Goal: Information Seeking & Learning: Learn about a topic

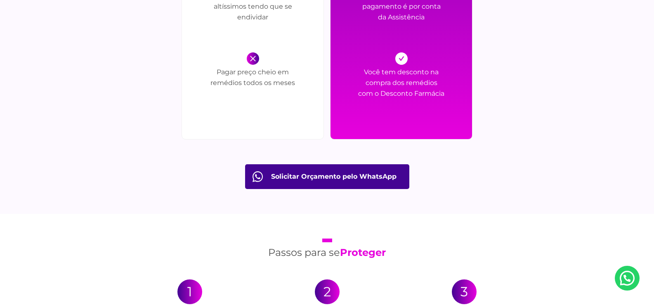
scroll to position [1279, 0]
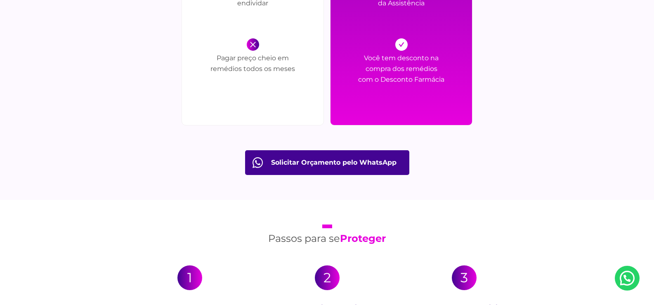
click at [225, 58] on p "Pagar preço cheio em remédios todos os meses" at bounding box center [252, 75] width 99 height 45
drag, startPoint x: 225, startPoint y: 58, endPoint x: 285, endPoint y: 71, distance: 61.6
click at [286, 73] on p "Pagar preço cheio em remédios todos os meses" at bounding box center [252, 75] width 99 height 45
click at [285, 68] on p "Pagar preço cheio em remédios todos os meses" at bounding box center [252, 75] width 99 height 45
drag, startPoint x: 285, startPoint y: 68, endPoint x: 227, endPoint y: 54, distance: 59.2
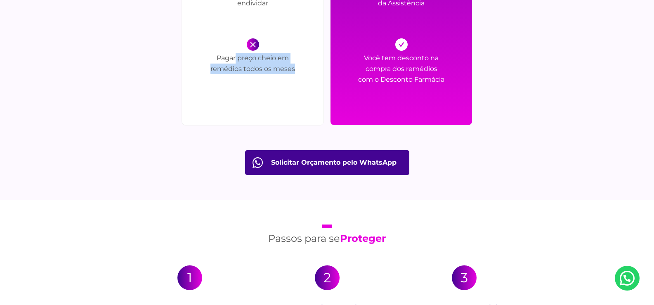
click at [227, 54] on p "Pagar preço cheio em remédios todos os meses" at bounding box center [252, 75] width 99 height 45
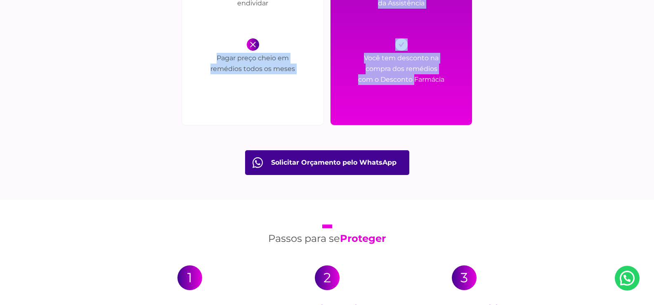
drag, startPoint x: 227, startPoint y: 54, endPoint x: 344, endPoint y: 81, distance: 120.3
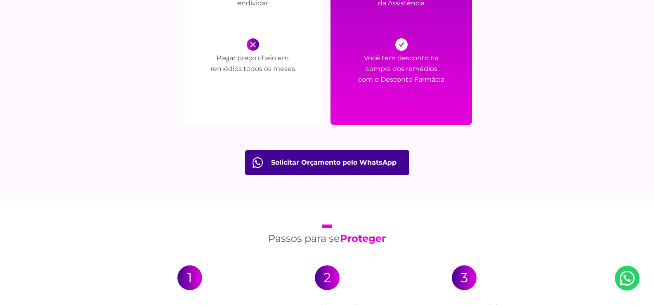
click at [373, 65] on p "Você tem desconto na compra dos remédios com o Desconto Farmácia" at bounding box center [401, 75] width 87 height 45
click at [370, 50] on div "Você tem desconto na compra dos remédios com o Desconto Farmácia" at bounding box center [401, 68] width 87 height 60
drag, startPoint x: 370, startPoint y: 50, endPoint x: 450, endPoint y: 83, distance: 86.6
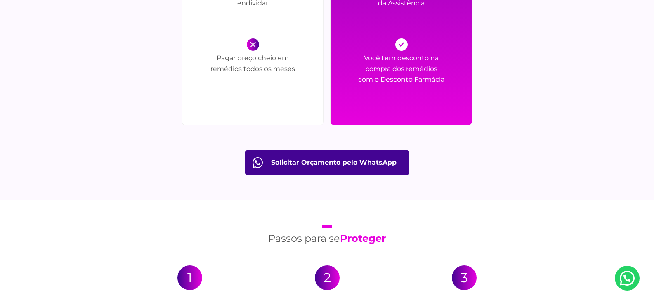
click at [442, 75] on p "Você tem desconto na compra dos remédios com o Desconto Farmácia" at bounding box center [401, 75] width 87 height 45
drag, startPoint x: 442, startPoint y: 75, endPoint x: 373, endPoint y: 58, distance: 71.8
click at [373, 58] on p "Você tem desconto na compra dos remédios com o Desconto Farmácia" at bounding box center [401, 75] width 87 height 45
click at [365, 47] on div "Você tem desconto na compra dos remédios com o Desconto Farmácia" at bounding box center [401, 68] width 87 height 60
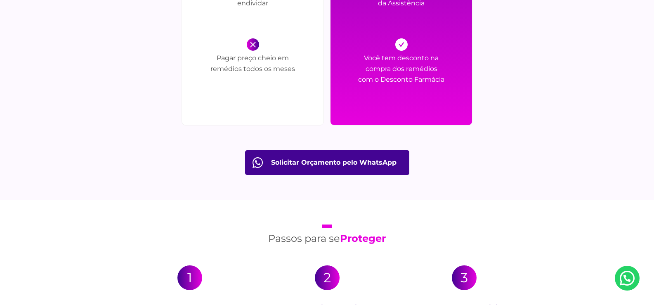
click at [369, 64] on p "Você tem desconto na compra dos remédios com o Desconto Farmácia" at bounding box center [401, 75] width 87 height 45
drag, startPoint x: 369, startPoint y: 64, endPoint x: 422, endPoint y: 85, distance: 57.6
click at [422, 85] on p "Você tem desconto na compra dos remédios com o Desconto Farmácia" at bounding box center [401, 75] width 87 height 45
click at [373, 55] on p "Você tem desconto na compra dos remédios com o Desconto Farmácia" at bounding box center [401, 75] width 87 height 45
drag, startPoint x: 373, startPoint y: 55, endPoint x: 446, endPoint y: 82, distance: 77.6
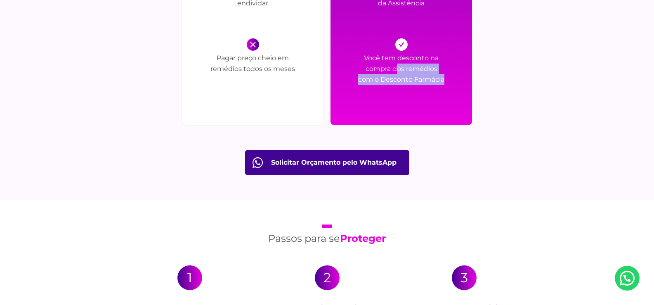
click at [226, 52] on div "Pagar preço cheio em remédios todos os meses" at bounding box center [252, 68] width 99 height 60
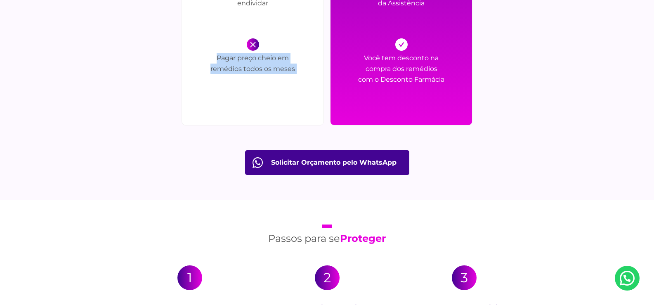
drag, startPoint x: 226, startPoint y: 52, endPoint x: 298, endPoint y: 74, distance: 75.0
click at [298, 74] on div "Pagar preço cheio em remédios todos os meses" at bounding box center [252, 68] width 99 height 60
click at [298, 74] on p "Pagar preço cheio em remédios todos os meses" at bounding box center [252, 75] width 99 height 45
click at [278, 54] on p "Pagar preço cheio em remédios todos os meses" at bounding box center [252, 75] width 99 height 45
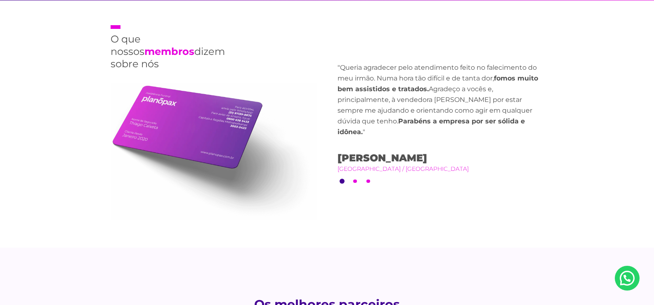
scroll to position [2063, 0]
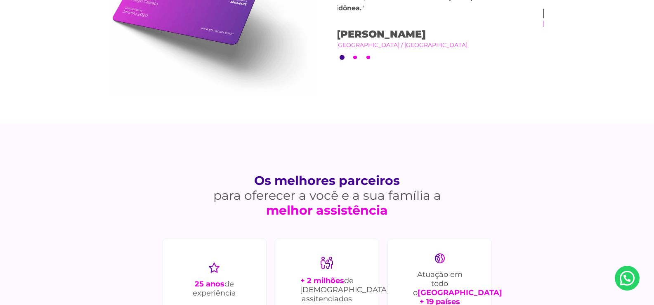
drag, startPoint x: 322, startPoint y: 30, endPoint x: 314, endPoint y: 9, distance: 22.5
click at [245, 5] on div "O que nossos membros dizem sobre nós Previous "Minha irmã faleceu. Acionei a as…" at bounding box center [327, 0] width 446 height 247
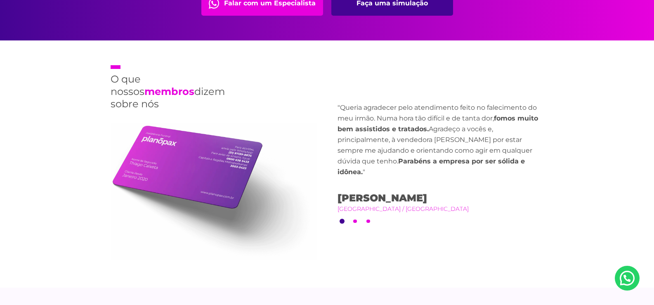
scroll to position [1898, 0]
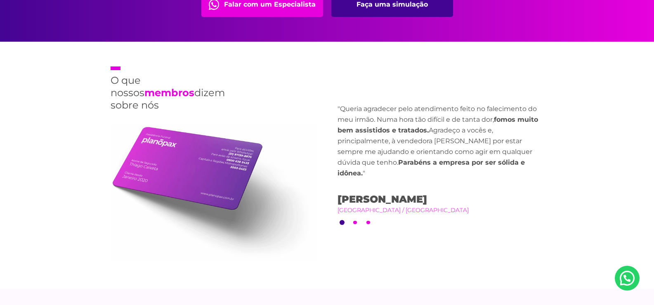
click at [390, 106] on div "O que nossos membros dizem sobre nós Previous "Minha irmã faleceu. Acionei a as…" at bounding box center [327, 165] width 446 height 247
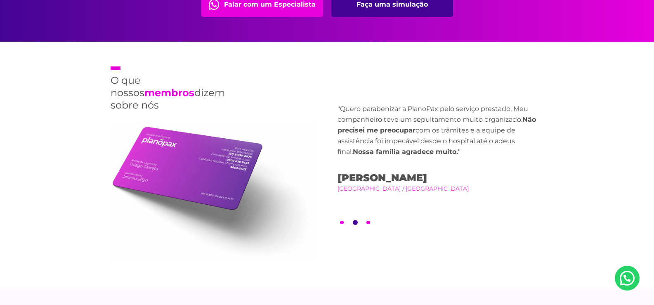
drag, startPoint x: 444, startPoint y: 123, endPoint x: 389, endPoint y: 120, distance: 55.0
click at [390, 120] on p ""Quero parabenizar a PlanoPax pelo serviço prestado. Meu companheiro teve um se…" at bounding box center [440, 131] width 206 height 54
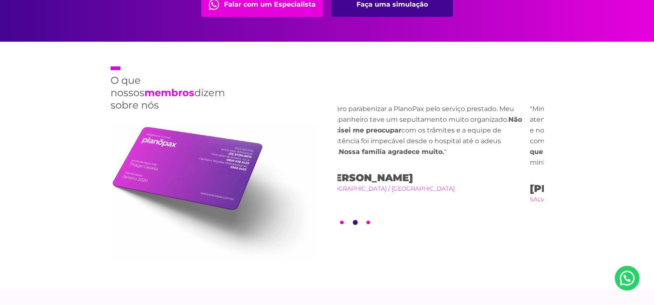
drag, startPoint x: 422, startPoint y: 137, endPoint x: 311, endPoint y: 105, distance: 115.9
click at [328, 111] on div "O que nossos membros dizem sobre nós Previous "Minha irmã faleceu. Acionei a as…" at bounding box center [327, 165] width 446 height 247
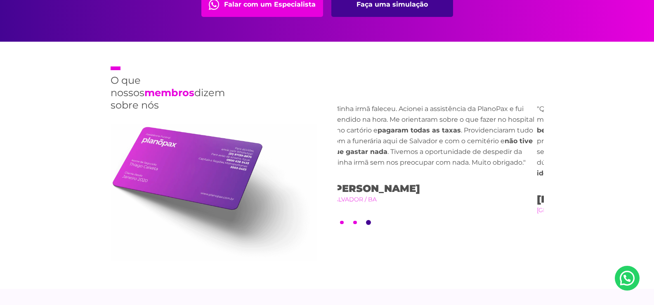
drag, startPoint x: 460, startPoint y: 150, endPoint x: 311, endPoint y: 117, distance: 153.0
click at [325, 119] on div "O que nossos membros dizem sobre nós Previous "Minha irmã faleceu. Acionei a as…" at bounding box center [327, 165] width 446 height 247
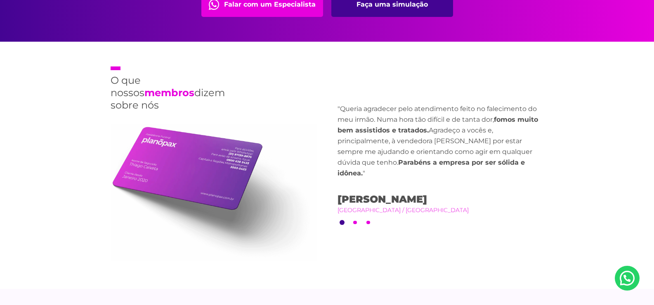
click at [398, 184] on div ""Queria agradecer pelo atendimento feito no falecimento do meu irmão. Numa hora…" at bounding box center [440, 159] width 206 height 111
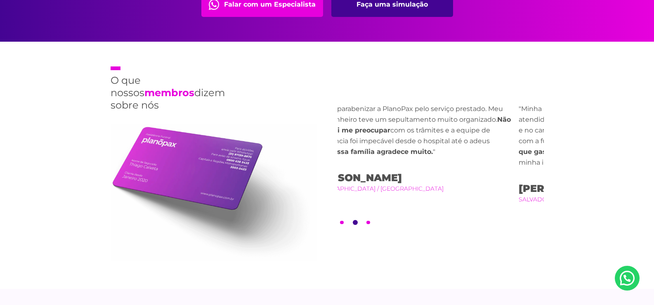
drag, startPoint x: 431, startPoint y: 191, endPoint x: 79, endPoint y: 142, distance: 355.7
click at [212, 179] on div "O que nossos membros dizem sobre nós Previous "Minha irmã faleceu. Acionei a as…" at bounding box center [327, 165] width 446 height 247
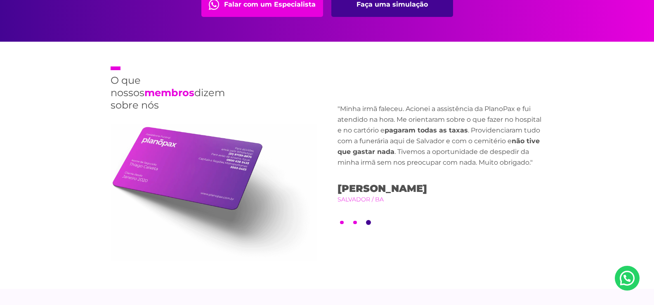
drag, startPoint x: 349, startPoint y: 179, endPoint x: 191, endPoint y: 118, distance: 169.0
click at [229, 138] on div "O que nossos membros dizem sobre nós Previous "Minha irmã faleceu. Acionei a as…" at bounding box center [327, 165] width 446 height 247
click at [209, 132] on div "O que nossos membros dizem sobre nós Previous "Minha irmã faleceu. Acionei a as…" at bounding box center [327, 165] width 446 height 247
drag, startPoint x: 403, startPoint y: 185, endPoint x: 231, endPoint y: 160, distance: 174.3
click at [231, 160] on div "O que nossos membros dizem sobre nós Previous "Minha irmã faleceu. Acionei a as…" at bounding box center [327, 165] width 446 height 247
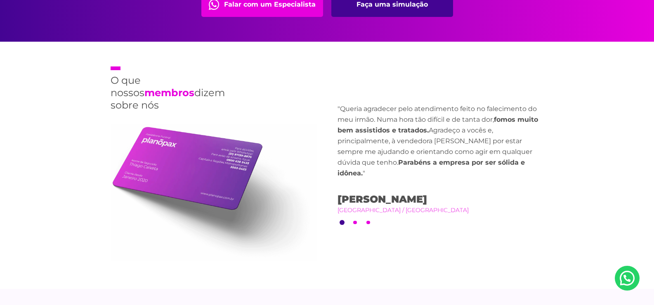
drag, startPoint x: 422, startPoint y: 193, endPoint x: 285, endPoint y: 191, distance: 136.2
click at [286, 191] on div "O que nossos membros dizem sobre nós Previous "Minha irmã faleceu. Acionei a as…" at bounding box center [327, 165] width 446 height 247
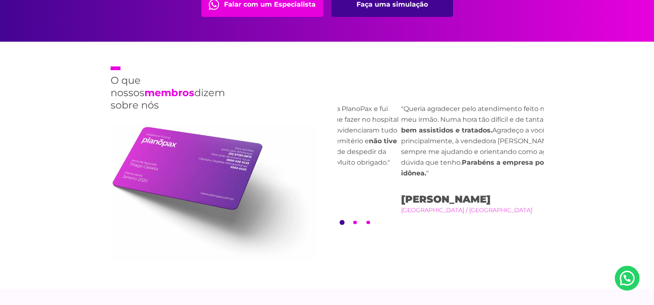
drag, startPoint x: 434, startPoint y: 189, endPoint x: 429, endPoint y: 200, distance: 12.4
click at [429, 200] on div ""Queria agradecer pelo atendimento feito no falecimento do meu irmão. Numa hora…" at bounding box center [504, 159] width 206 height 111
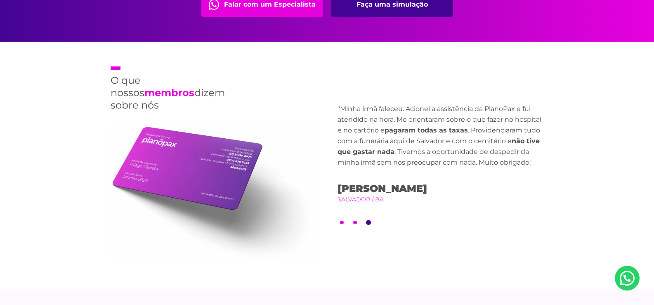
click at [355, 112] on p ""Minha irmã faleceu. Acionei a assistência da PlanoPax e fui atendido na hora. …" at bounding box center [440, 136] width 206 height 64
drag, startPoint x: 355, startPoint y: 112, endPoint x: 408, endPoint y: 149, distance: 64.2
click at [408, 149] on p ""Minha irmã faleceu. Acionei a assistência da PlanoPax e fui atendido na hora. …" at bounding box center [442, 136] width 206 height 64
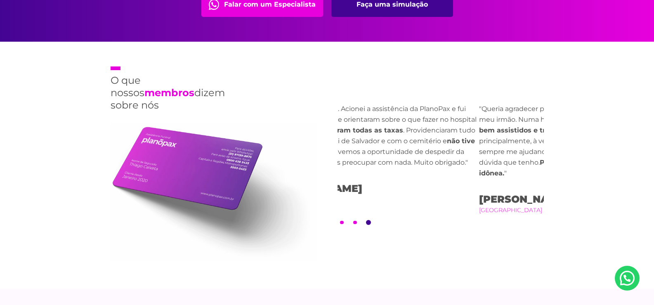
drag, startPoint x: 342, startPoint y: 136, endPoint x: 333, endPoint y: 133, distance: 9.5
click at [338, 134] on p ""Minha irmã faleceu. Acionei a assistência da PlanoPax e fui atendido na hora. …" at bounding box center [376, 136] width 206 height 64
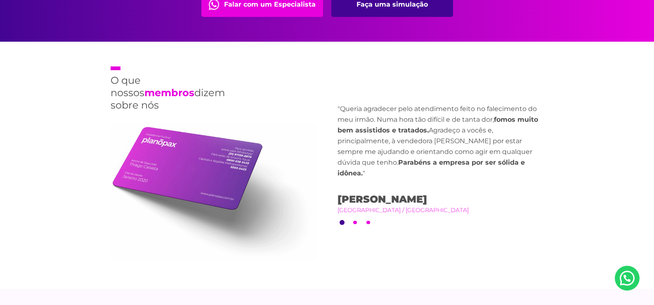
click at [115, 86] on h2 "O que nossos membros dizem sobre nós" at bounding box center [165, 88] width 109 height 45
click at [108, 82] on div "O que nossos membros dizem sobre nós Previous "Minha irmã faleceu. Acionei a as…" at bounding box center [327, 165] width 446 height 247
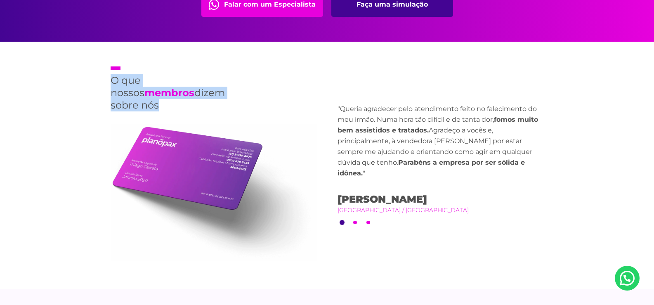
drag, startPoint x: 108, startPoint y: 82, endPoint x: 164, endPoint y: 108, distance: 62.4
click at [164, 108] on div "O que nossos membros dizem sobre nós Previous "Minha irmã faleceu. Acionei a as…" at bounding box center [327, 165] width 446 height 247
click at [164, 108] on h2 "O que nossos membros dizem sobre nós" at bounding box center [165, 88] width 109 height 45
drag, startPoint x: 164, startPoint y: 108, endPoint x: 90, endPoint y: 88, distance: 77.0
click at [90, 88] on section "O que nossos membros dizem sobre nós Previous "Minha irmã faleceu. Acionei a as…" at bounding box center [327, 165] width 654 height 247
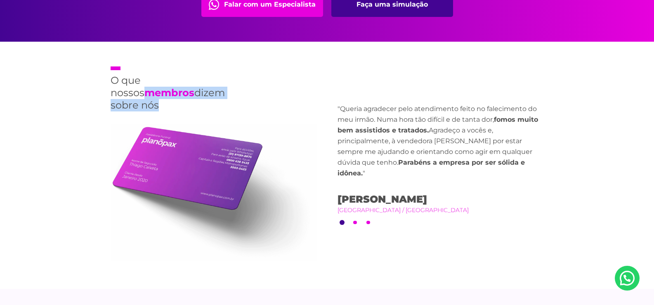
click at [89, 87] on section "O que nossos membros dizem sobre nós Previous "Minha irmã faleceu. Acionei a as…" at bounding box center [327, 165] width 654 height 247
click at [99, 84] on section "O que nossos membros dizem sobre nós Previous "Minha irmã faleceu. Acionei a as…" at bounding box center [327, 165] width 654 height 247
drag, startPoint x: 99, startPoint y: 84, endPoint x: 143, endPoint y: 105, distance: 48.7
click at [143, 105] on section "O que nossos membros dizem sobre nós Previous "Minha irmã faleceu. Acionei a as…" at bounding box center [327, 165] width 654 height 247
click at [143, 105] on h2 "O que nossos membros dizem sobre nós" at bounding box center [165, 88] width 109 height 45
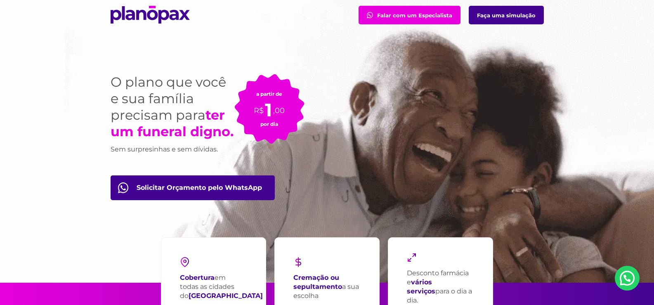
scroll to position [0, 0]
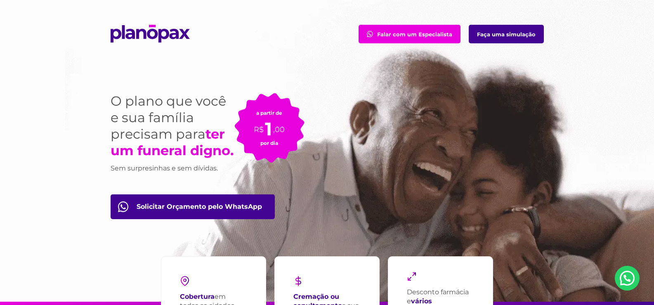
drag, startPoint x: 92, startPoint y: 92, endPoint x: 108, endPoint y: 90, distance: 16.6
click at [96, 91] on section "Falar com um Especialista Faça uma simulação O plano que você e sua família pre…" at bounding box center [327, 151] width 654 height 302
drag, startPoint x: 108, startPoint y: 90, endPoint x: 112, endPoint y: 111, distance: 20.9
click at [110, 99] on div "O plano que você e sua família precisam para ter um funeral digno. Sem surpresi…" at bounding box center [327, 184] width 446 height 233
click at [111, 109] on h1 "O plano que você e sua família precisam para ter um funeral digno." at bounding box center [173, 126] width 124 height 66
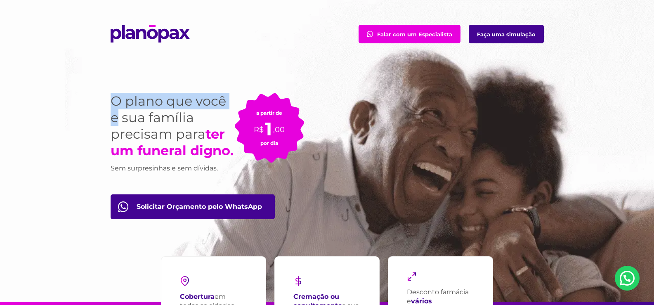
drag, startPoint x: 110, startPoint y: 108, endPoint x: 118, endPoint y: 110, distance: 8.5
click at [118, 110] on div "O plano que você e sua família precisam para ter um funeral digno. Sem surpresi…" at bounding box center [327, 184] width 446 height 233
click at [118, 110] on h1 "O plano que você e sua família precisam para ter um funeral digno." at bounding box center [173, 126] width 124 height 66
